Goal: Task Accomplishment & Management: Use online tool/utility

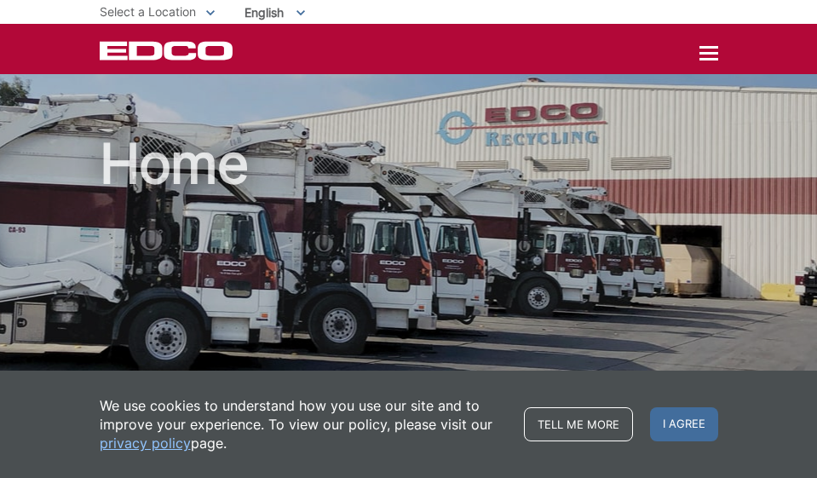
scroll to position [434, 0]
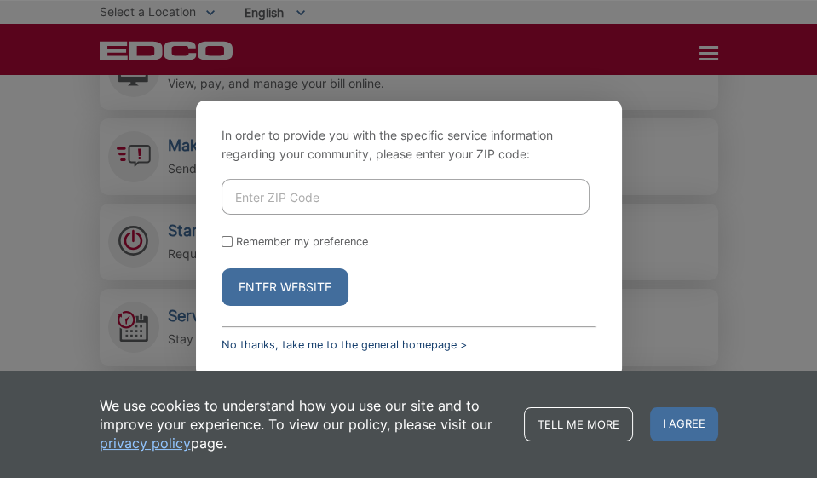
click at [323, 344] on link "No thanks, take me to the general homepage >" at bounding box center [344, 344] width 245 height 13
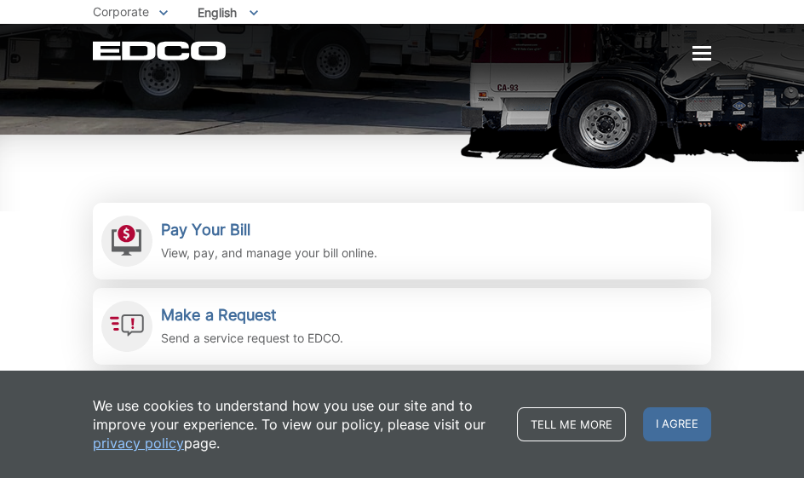
scroll to position [276, 0]
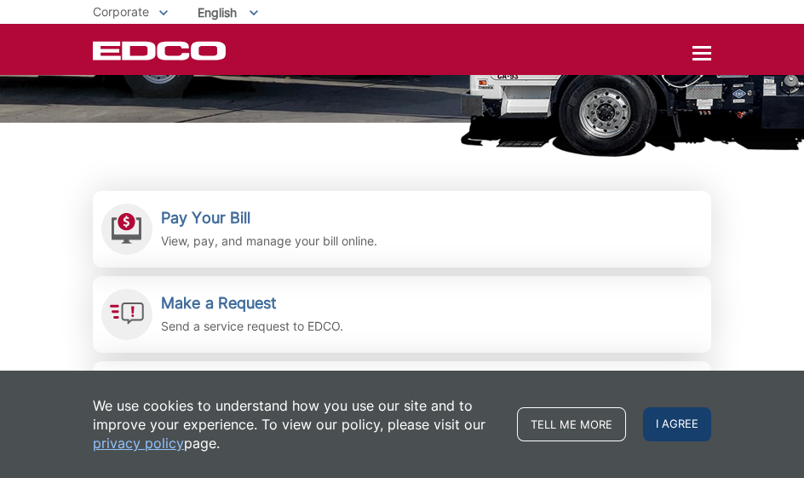
click at [672, 418] on span "I agree" at bounding box center [677, 424] width 68 height 34
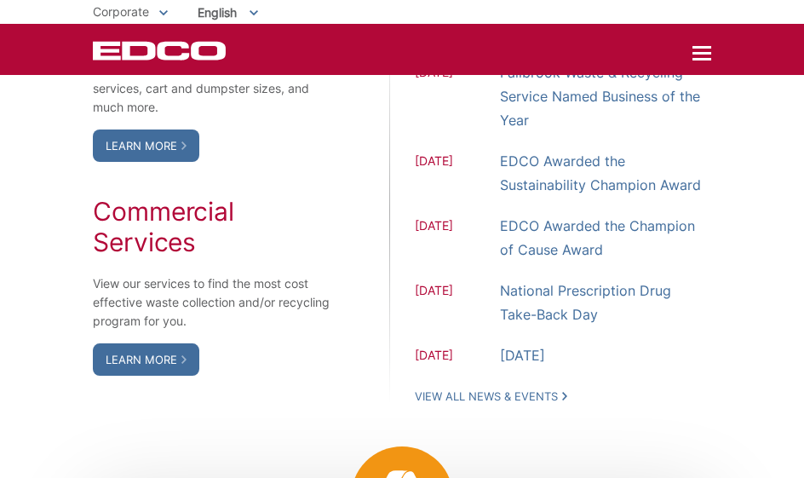
scroll to position [1325, 0]
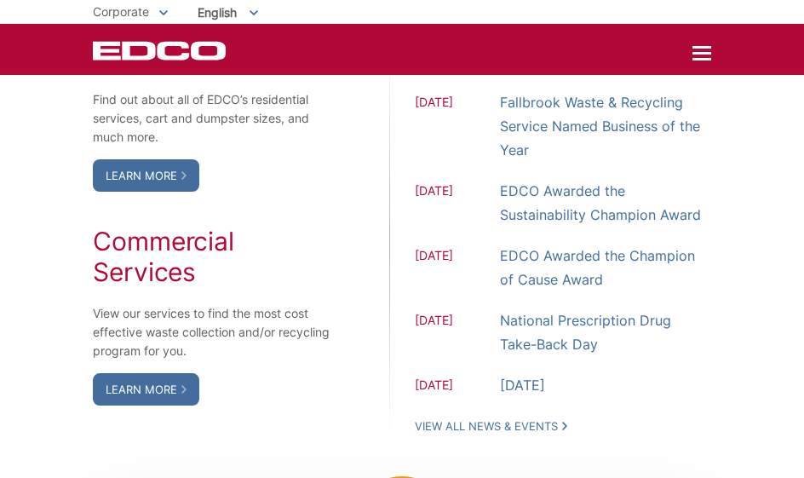
drag, startPoint x: 809, startPoint y: 84, endPoint x: 809, endPoint y: 207, distance: 122.7
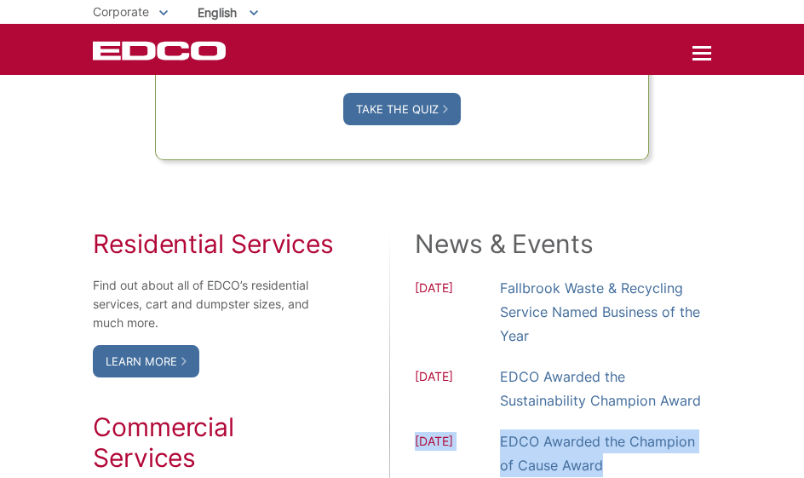
scroll to position [1114, 0]
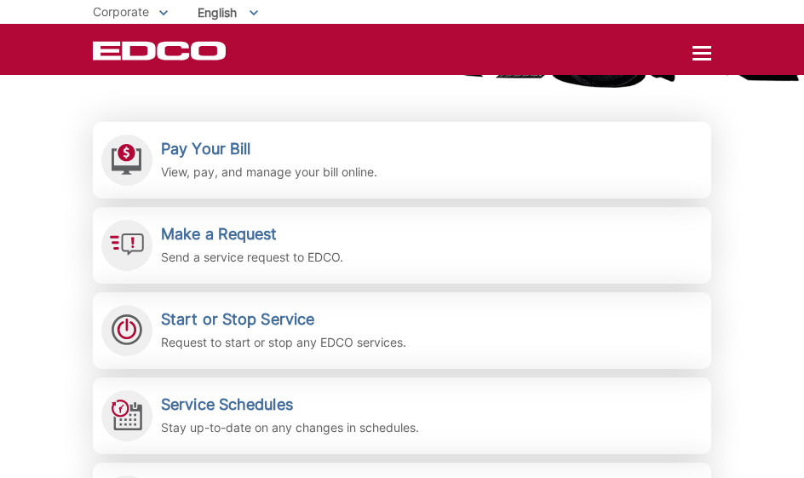
scroll to position [321, 0]
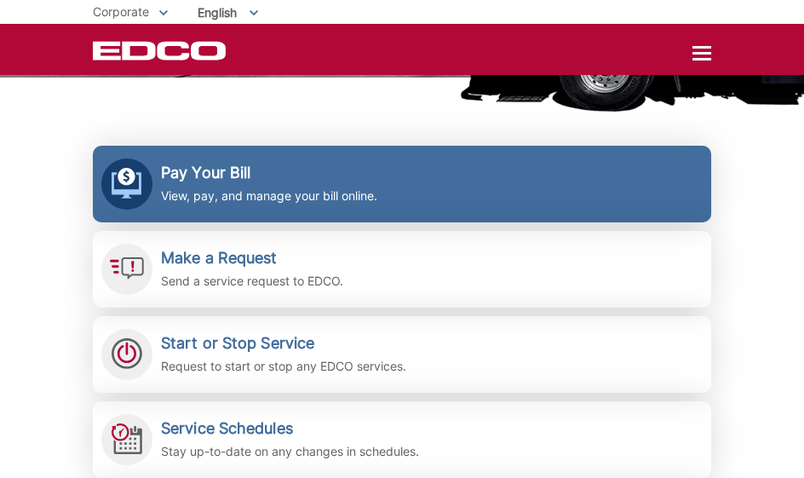
click at [170, 193] on p "View, pay, and manage your bill online." at bounding box center [269, 196] width 216 height 19
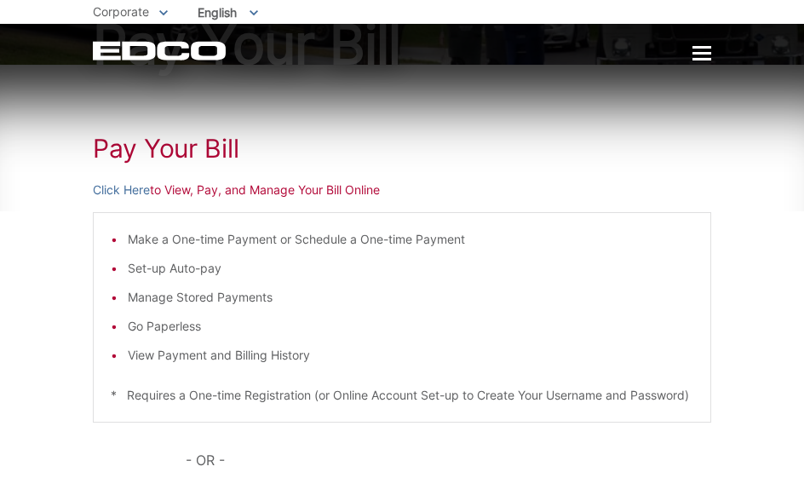
scroll to position [146, 0]
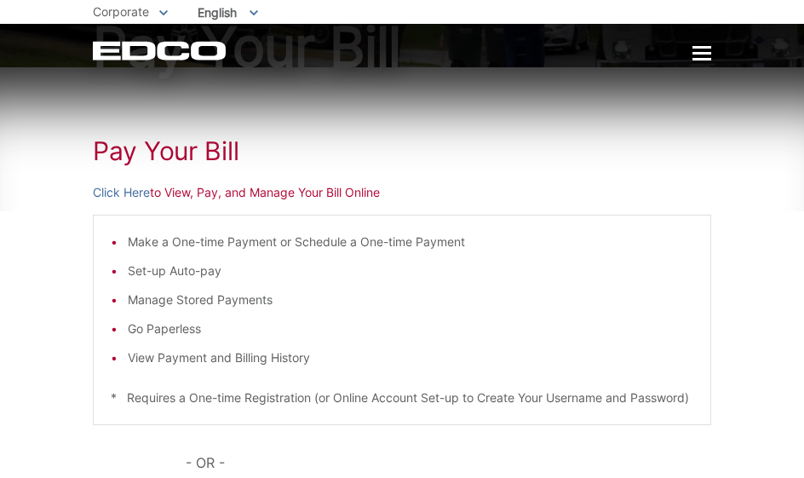
click at [803, 251] on html "Home Back Home Residential Services Overview Curbside Pickup Trash Dumpster Ser…" at bounding box center [402, 93] width 804 height 478
